Goal: Obtain resource: Download file/media

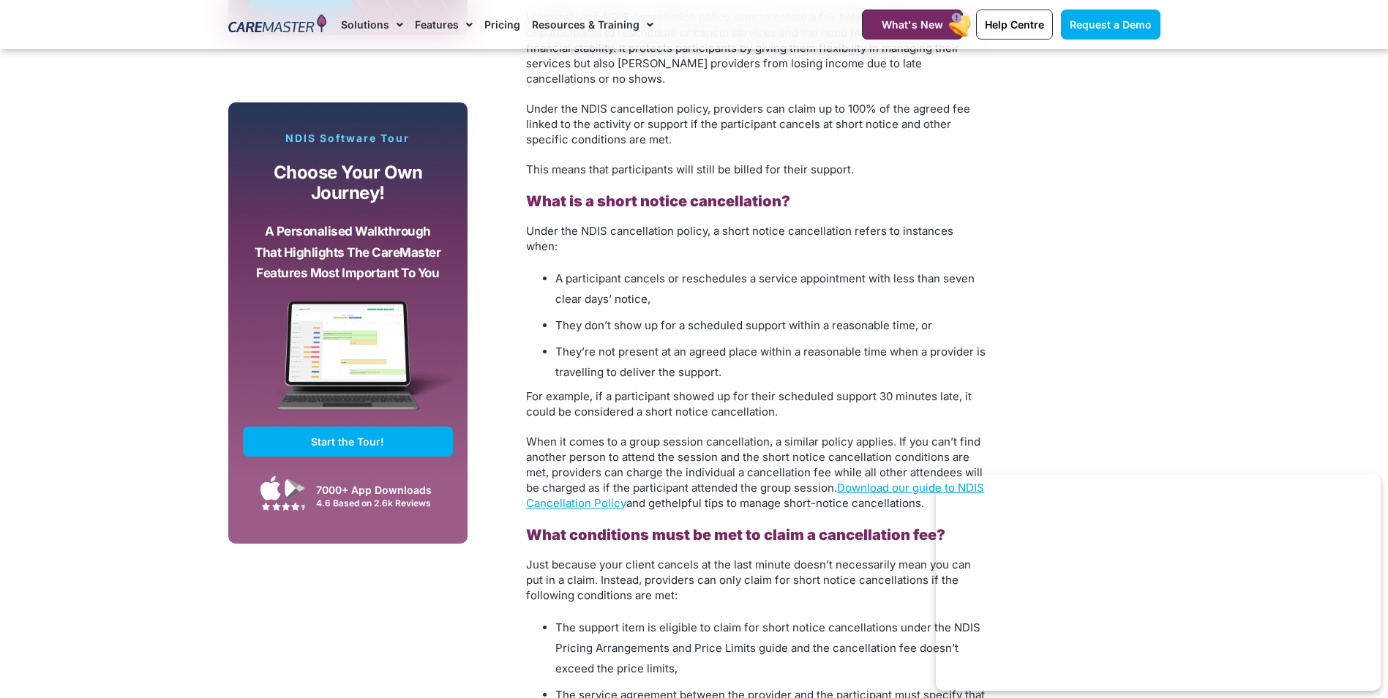
scroll to position [1201, 0]
click at [879, 480] on link "Download our guide to NDIS Cancellation Policy" at bounding box center [755, 494] width 458 height 29
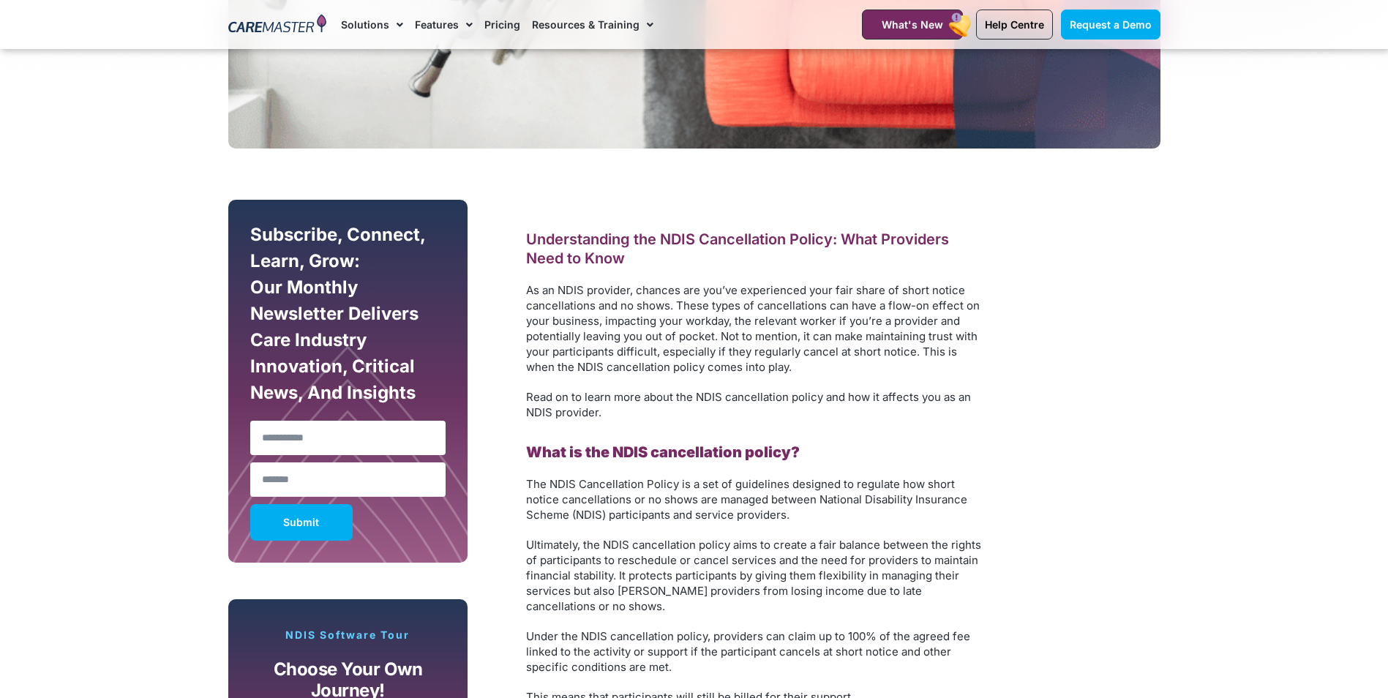
scroll to position [442, 0]
